Goal: Task Accomplishment & Management: Complete application form

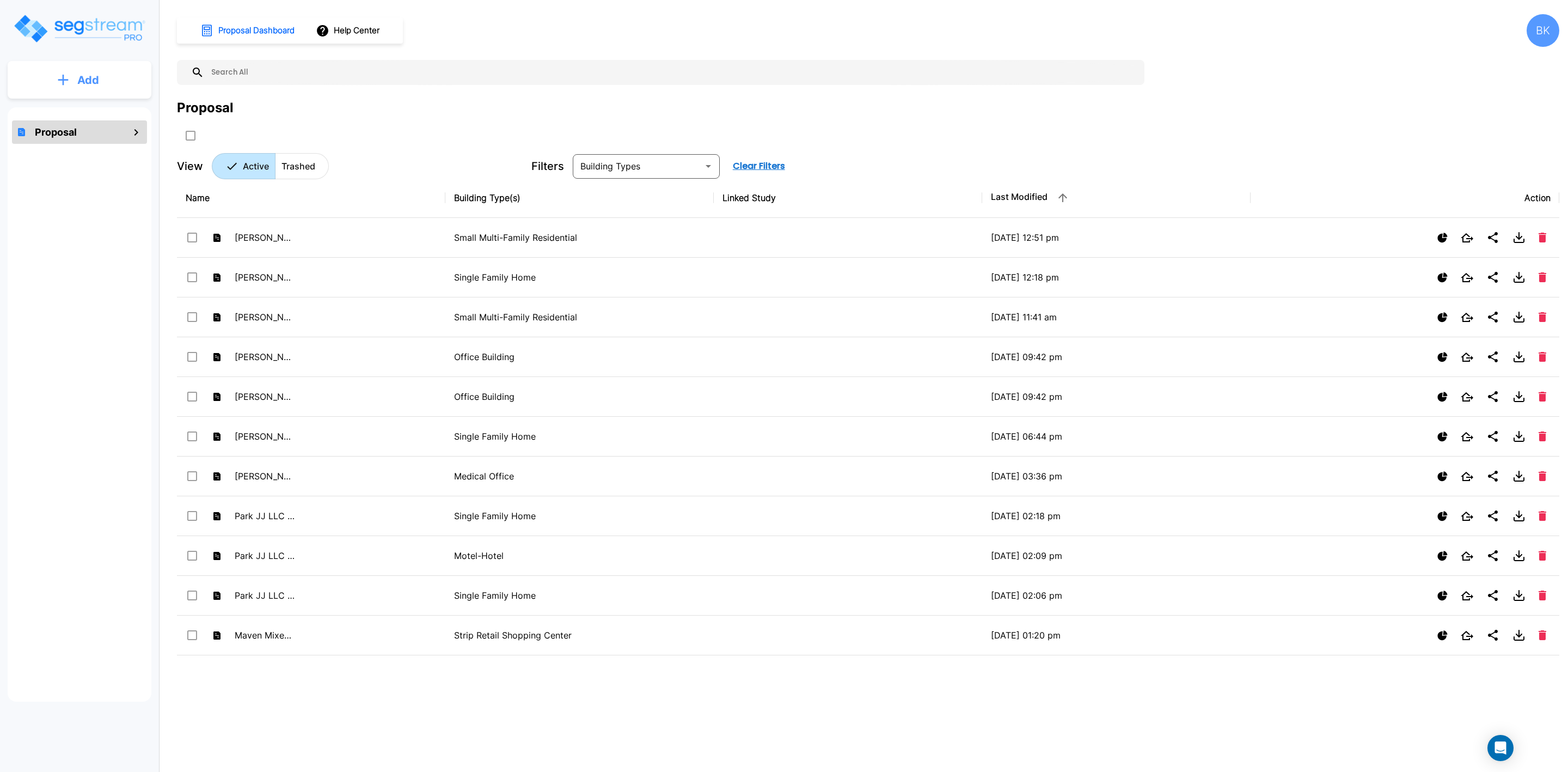
click at [82, 87] on p "Add" at bounding box center [88, 80] width 22 height 16
click at [84, 109] on p "Add Proposal" at bounding box center [86, 109] width 56 height 13
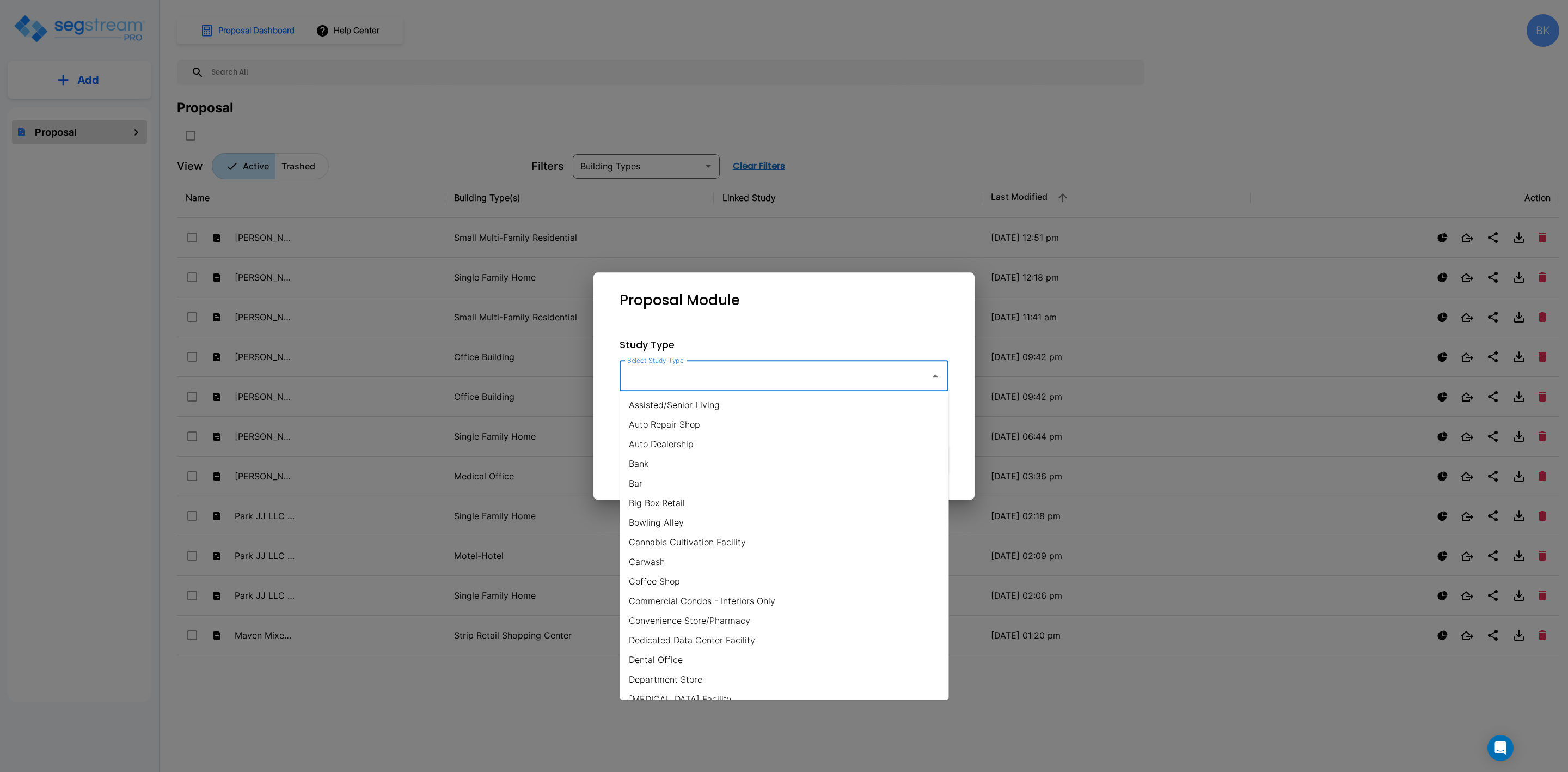
click at [683, 380] on input "Select Study Type" at bounding box center [772, 376] width 295 height 21
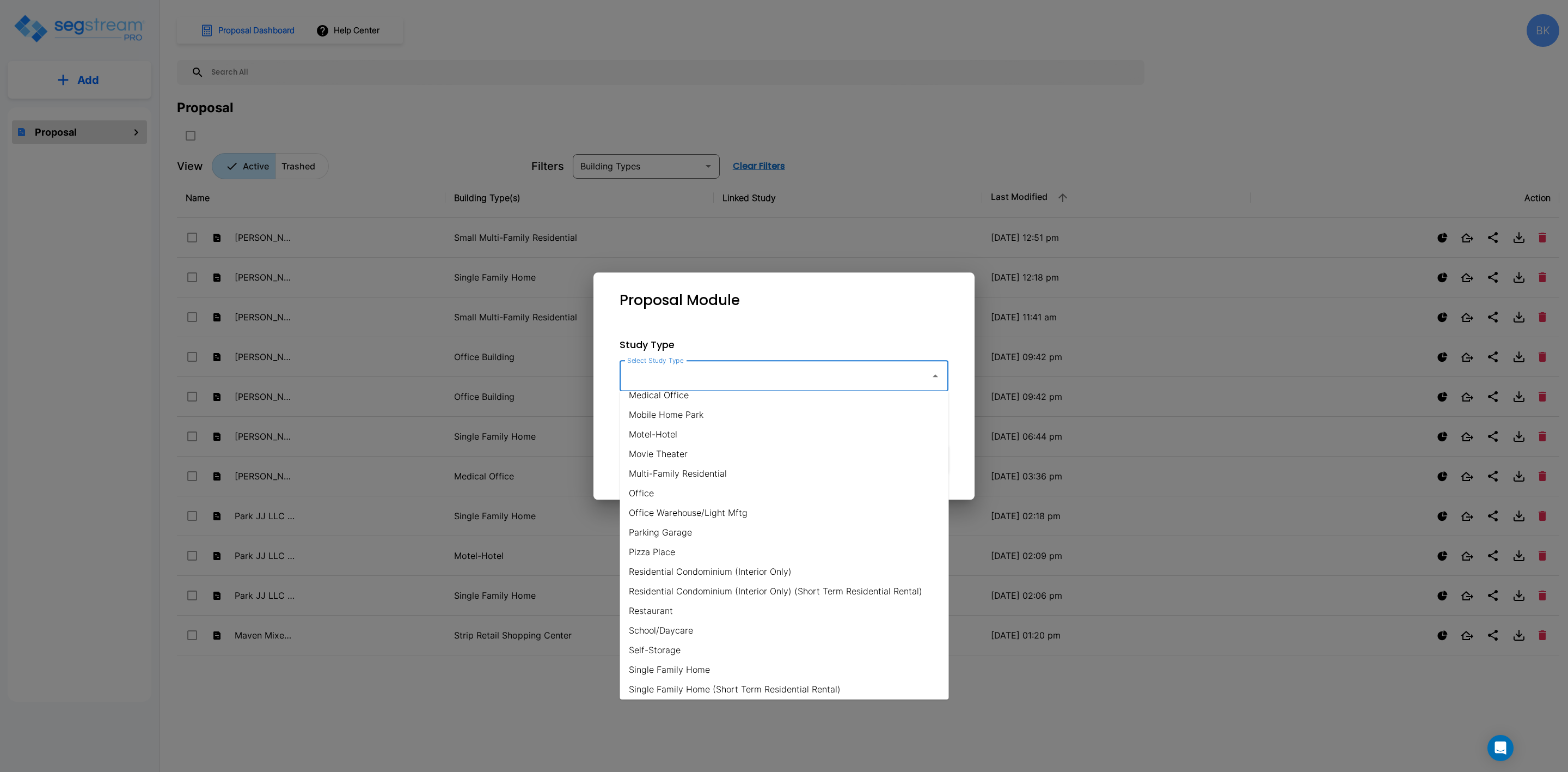
scroll to position [680, 0]
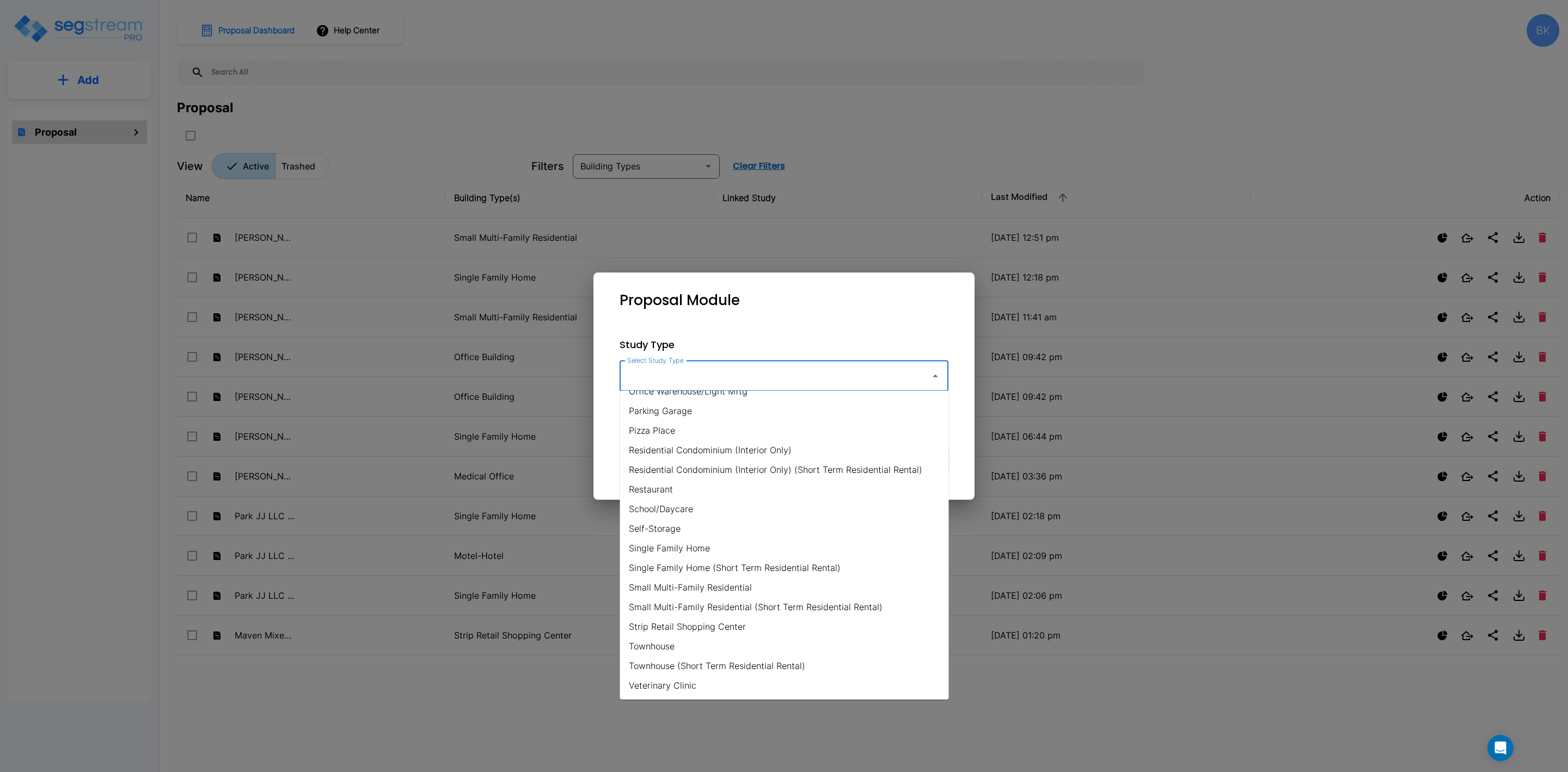
click at [674, 543] on li "Single Family Home" at bounding box center [784, 548] width 329 height 20
type input "Single Family Home"
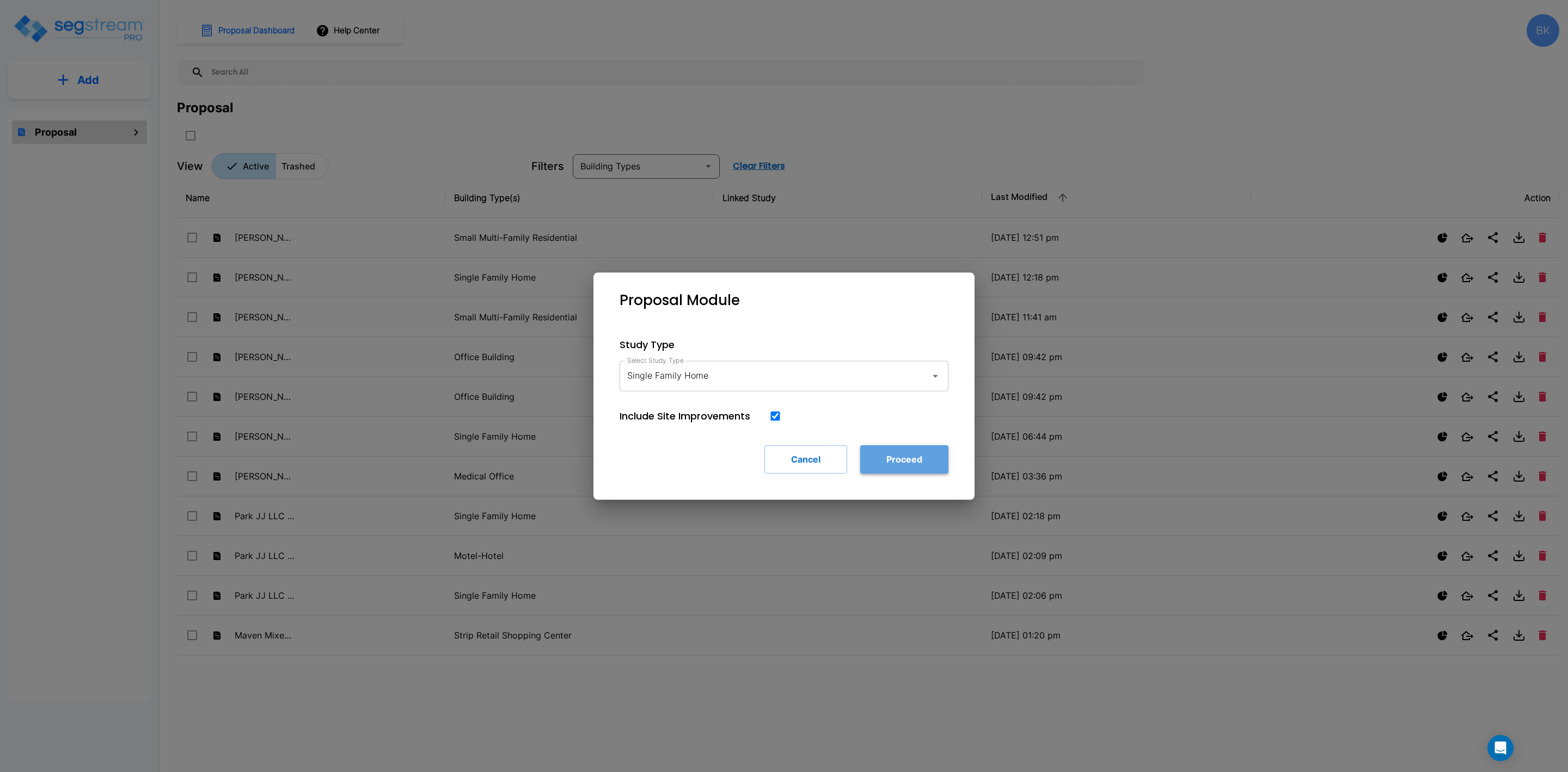
click at [907, 463] on button "Proceed" at bounding box center [904, 460] width 88 height 28
